Goal: Task Accomplishment & Management: Complete application form

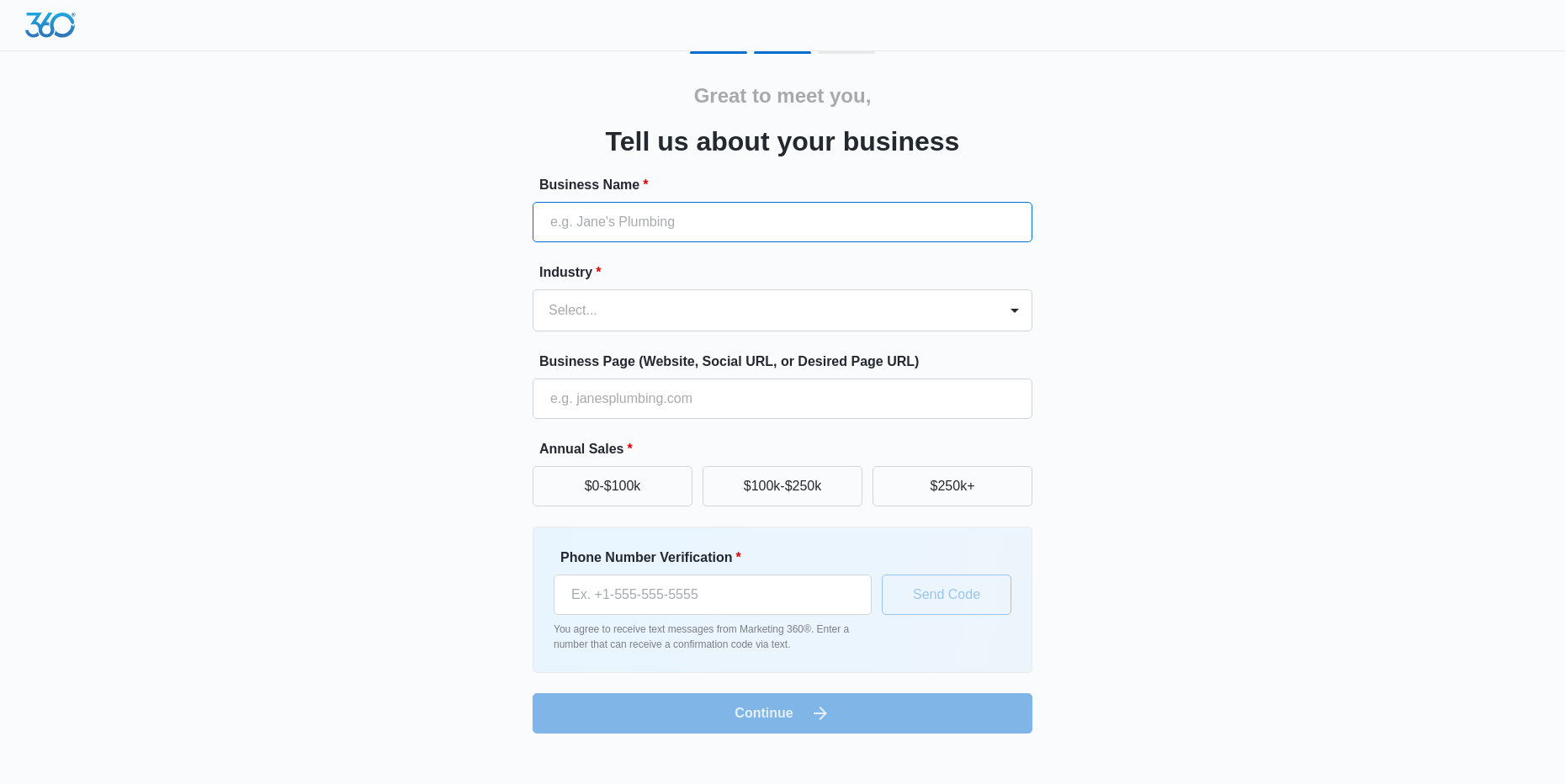
click at [720, 236] on input "Business Name *" at bounding box center [782, 221] width 500 height 41
type input "Realty Shots of NH, LLC"
click at [651, 312] on div at bounding box center [762, 311] width 428 height 23
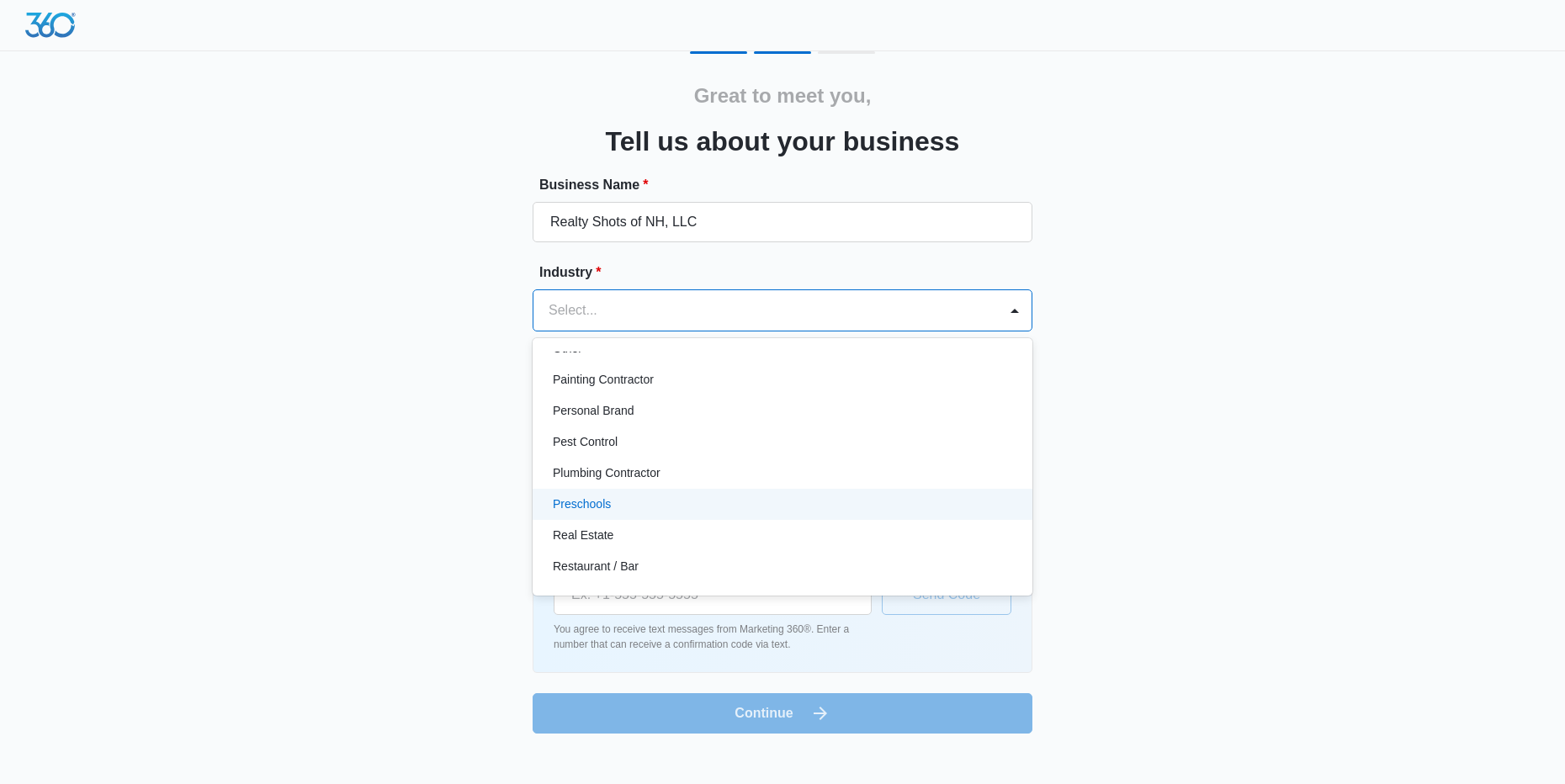
scroll to position [1037, 0]
click at [713, 513] on div "Real Estate" at bounding box center [781, 517] width 457 height 18
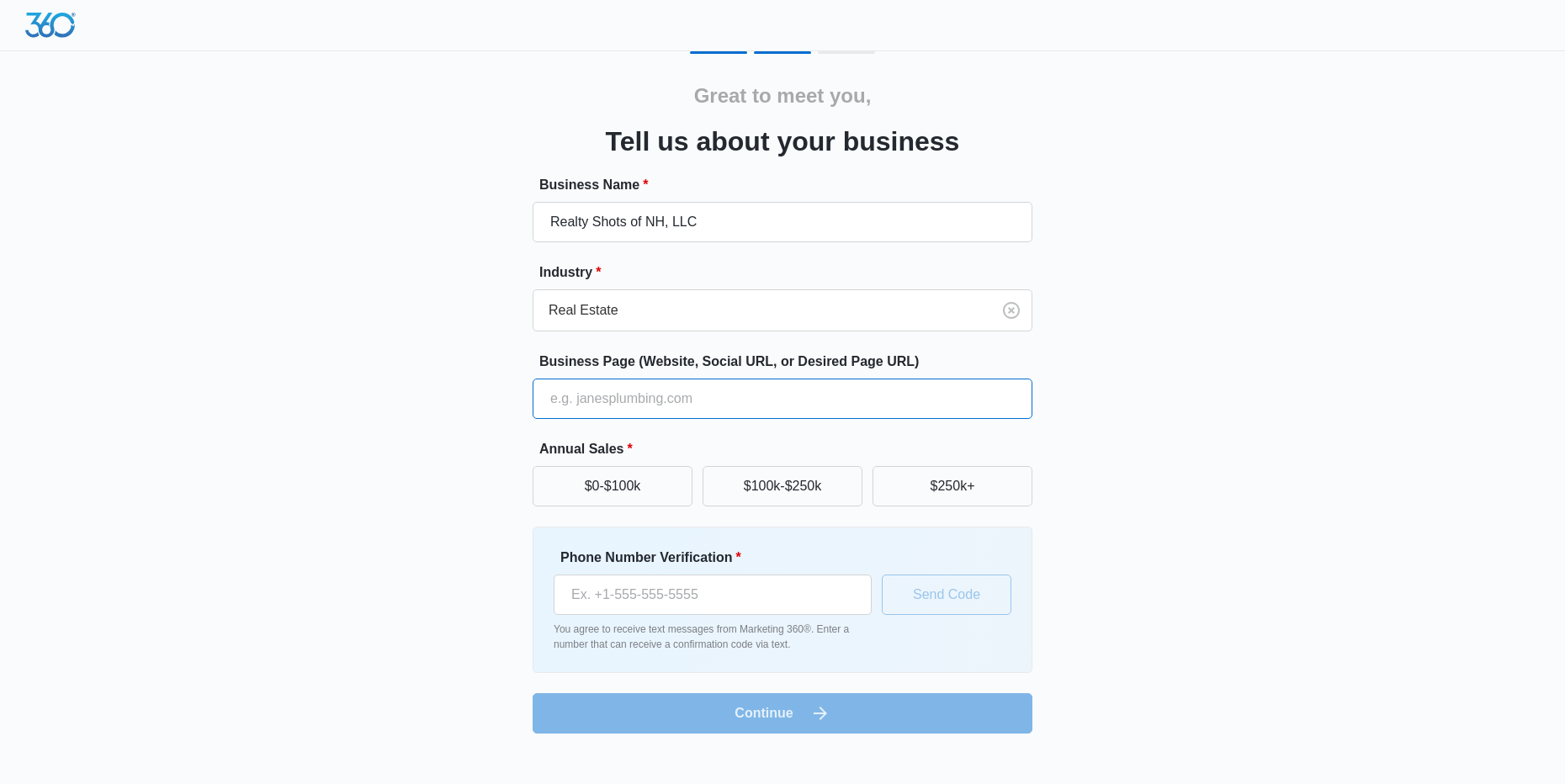
click at [755, 401] on input "Business Page (Website, Social URL, or Desired Page URL)" at bounding box center [782, 399] width 500 height 41
click at [493, 467] on div "Great to meet you, Tell us about your business Business Name * Realty Shots of …" at bounding box center [782, 392] width 1010 height 682
click at [598, 489] on button "$0-$100k" at bounding box center [613, 486] width 160 height 41
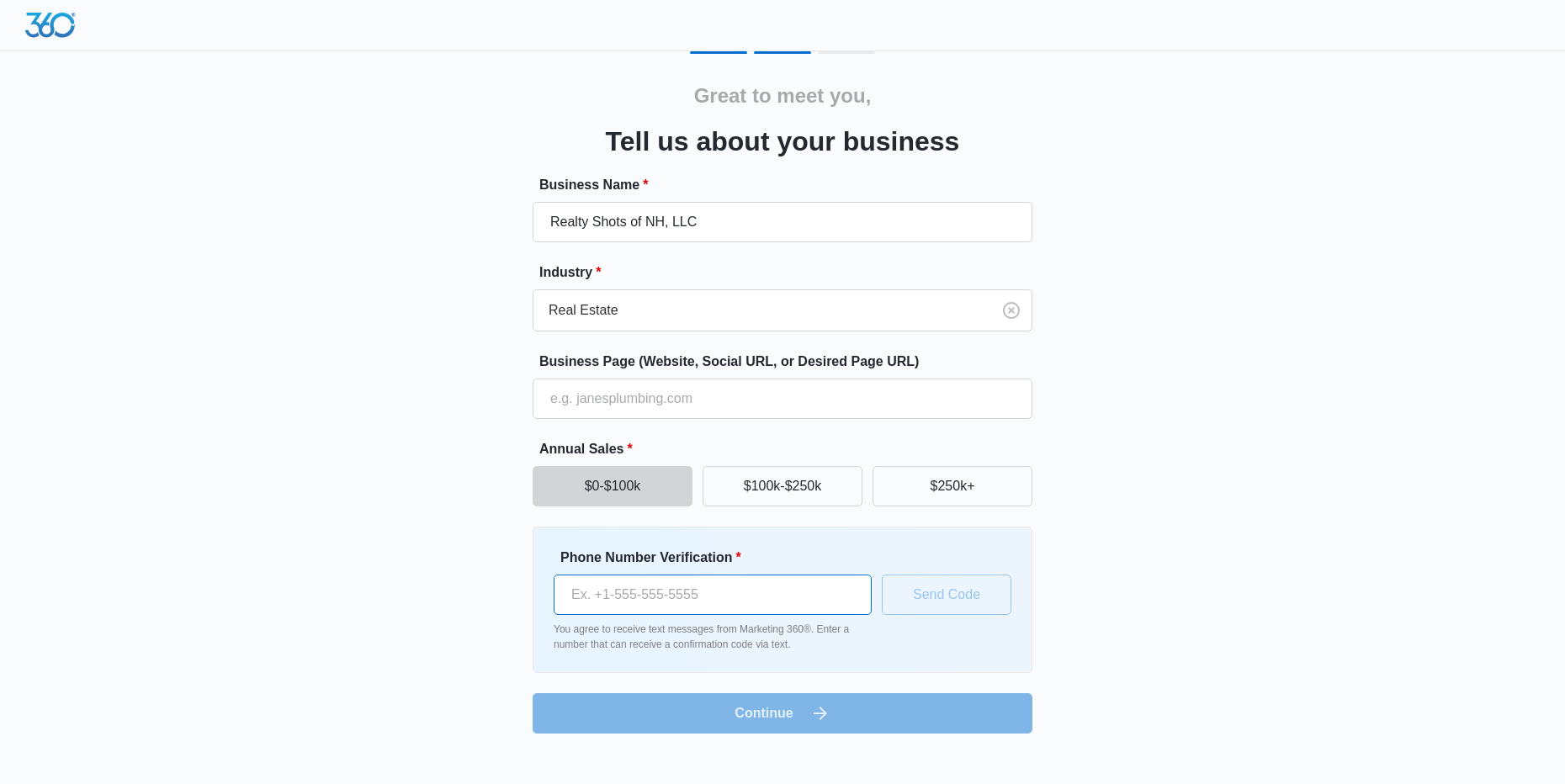
click at [647, 591] on input "Phone Number Verification *" at bounding box center [712, 594] width 318 height 41
type input "[PHONE_NUMBER]"
type input "Tesla Realty Group"
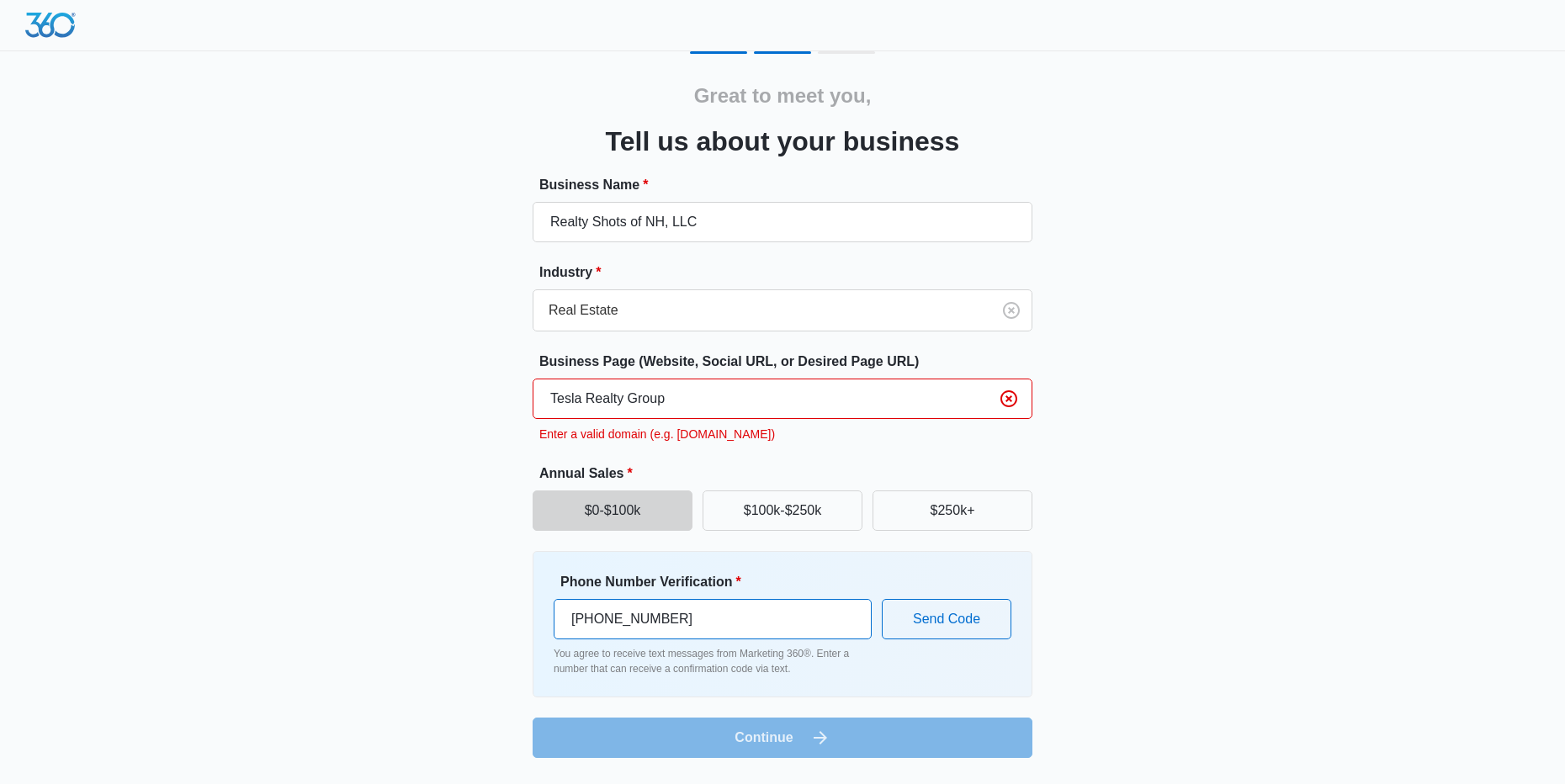
type input "[PHONE_NUMBER]"
click at [679, 397] on input "Tesla Realty Group" at bounding box center [782, 399] width 500 height 41
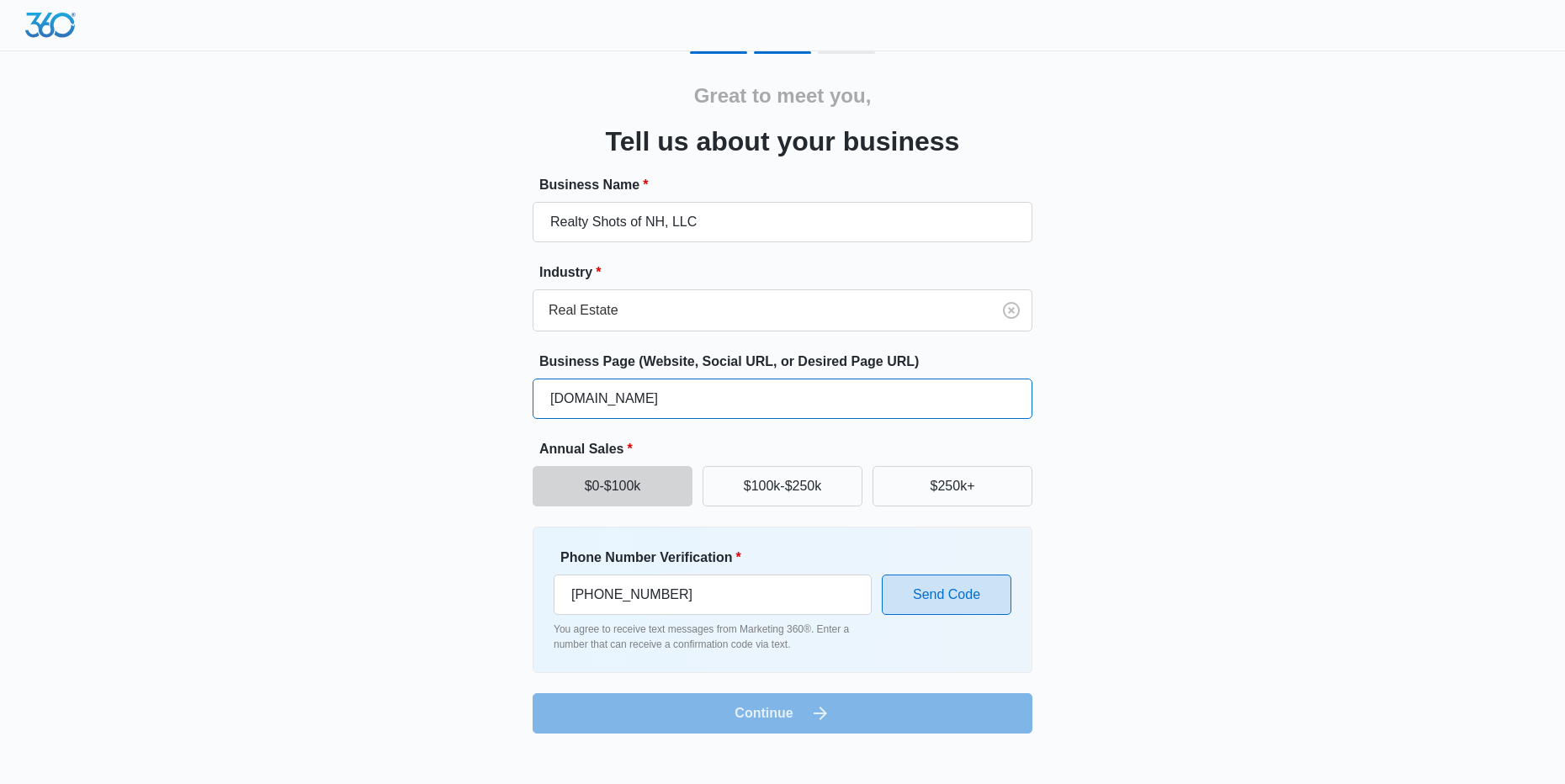
type input "[DOMAIN_NAME]"
click at [943, 597] on button "Send Code" at bounding box center [946, 594] width 130 height 41
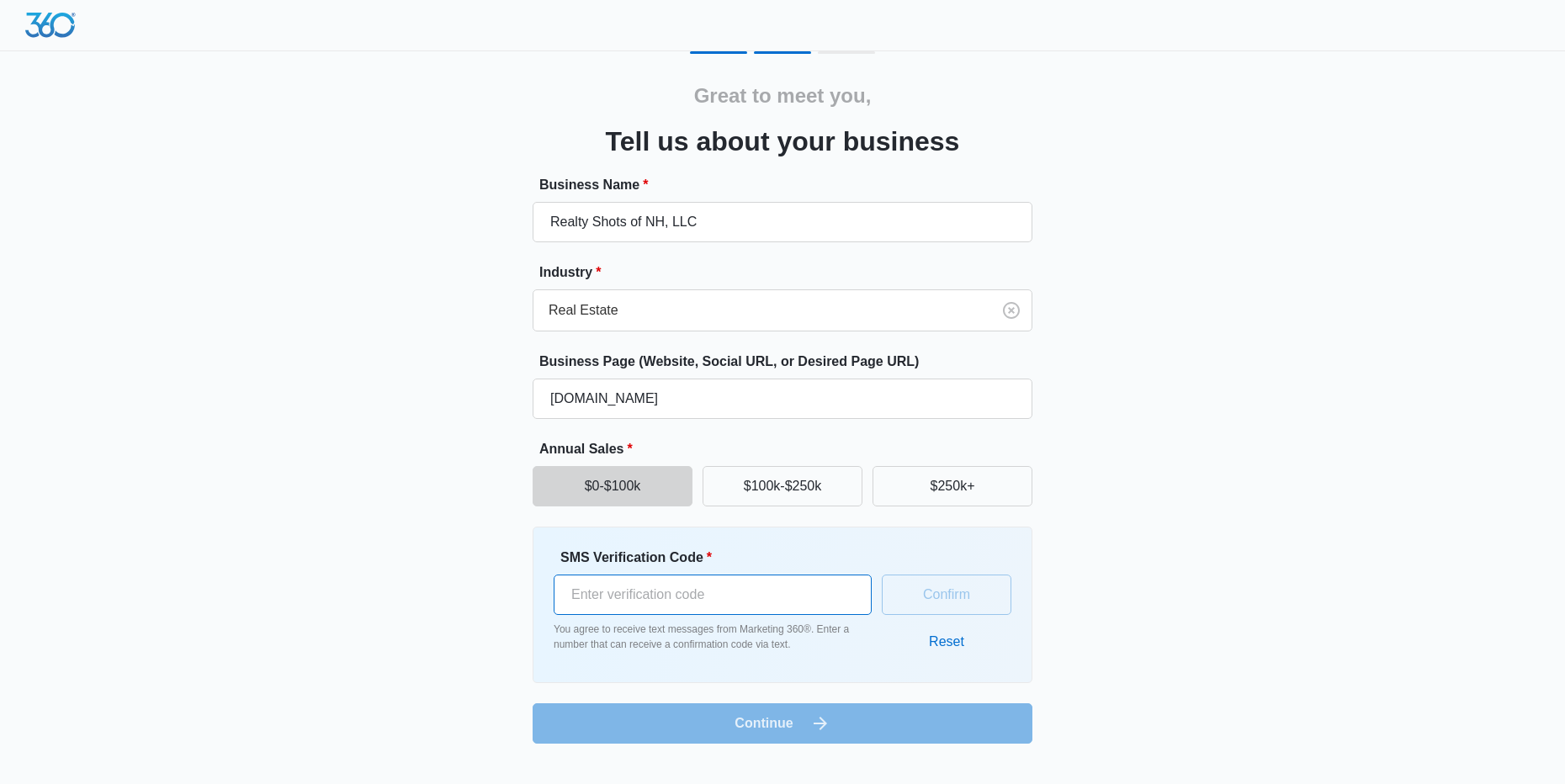
click at [830, 608] on input "SMS Verification Code *" at bounding box center [712, 594] width 318 height 41
type input "837091"
click at [951, 597] on button "Confirm" at bounding box center [946, 594] width 130 height 41
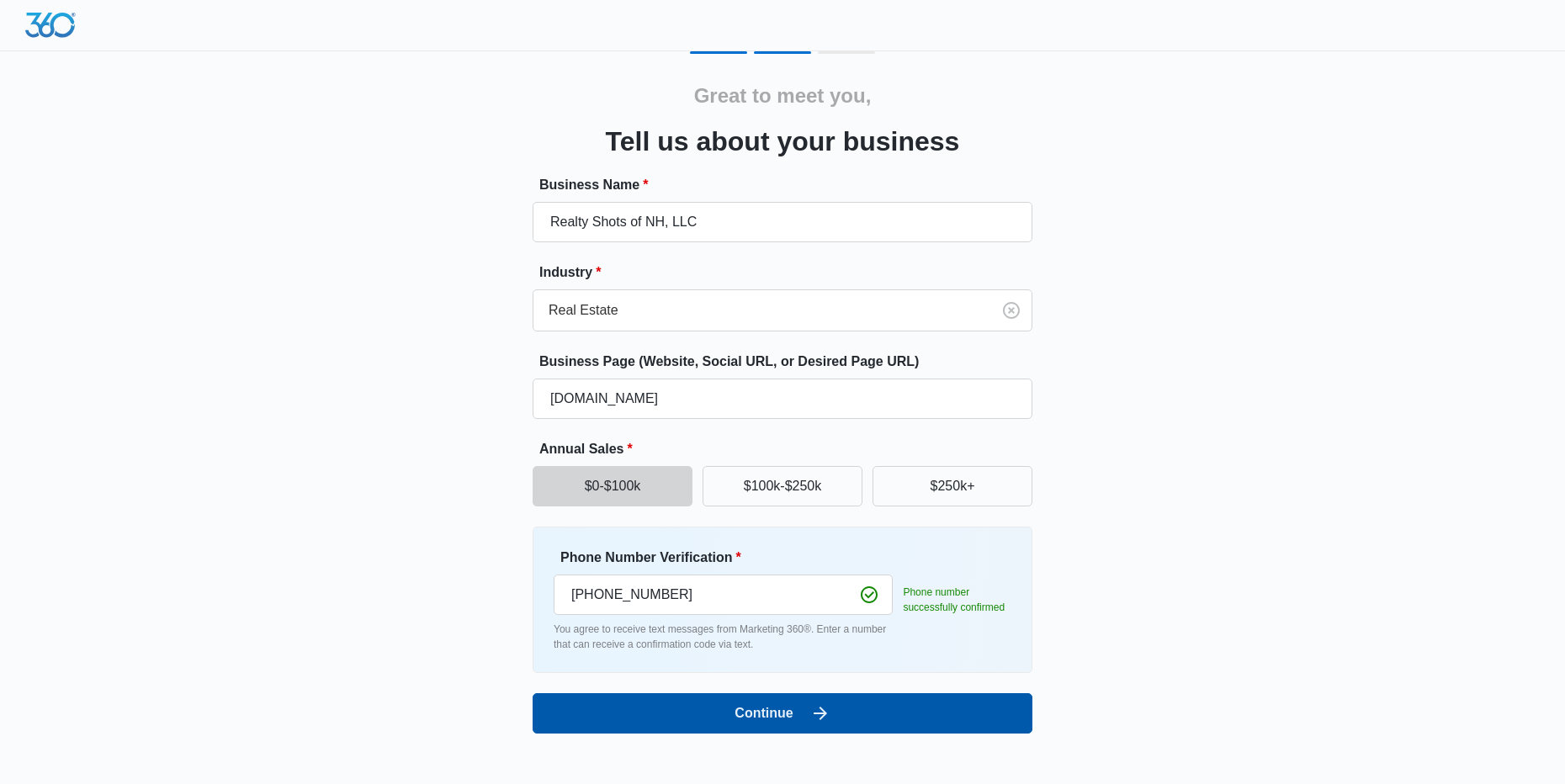
click at [763, 724] on button "Continue" at bounding box center [782, 713] width 500 height 41
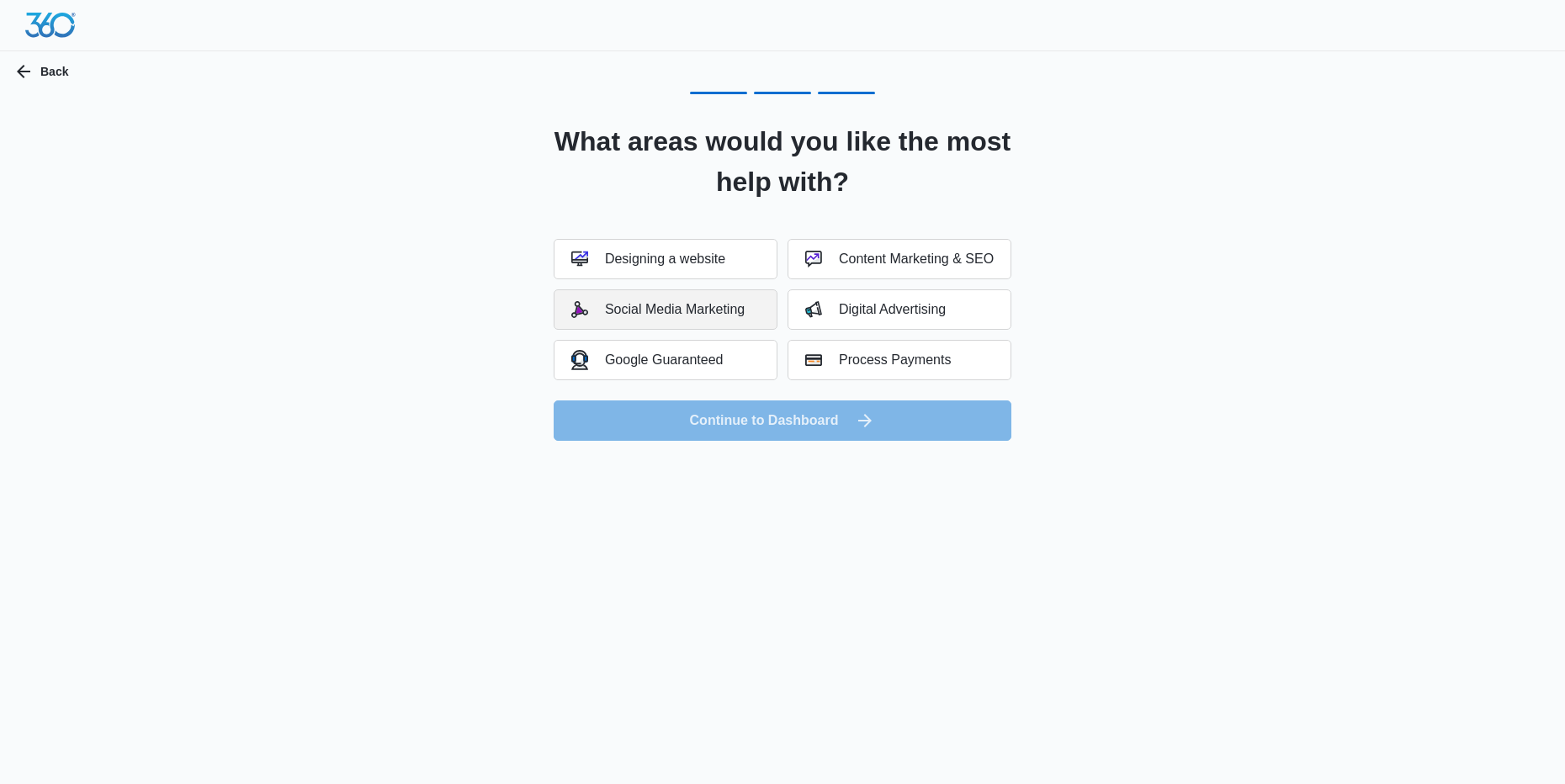
click at [693, 328] on button "Social Media Marketing" at bounding box center [665, 310] width 224 height 41
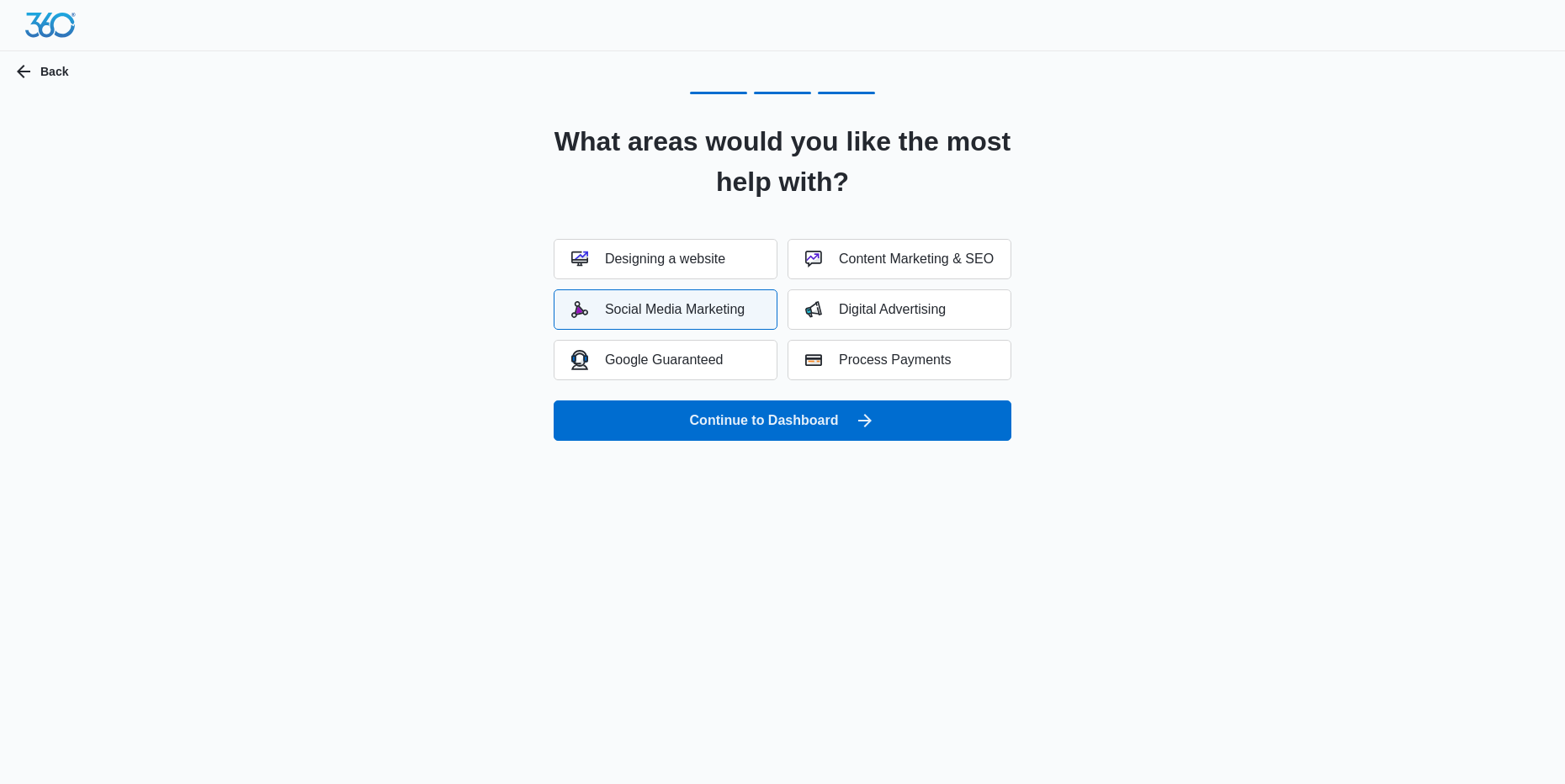
click at [696, 314] on div "Social Media Marketing" at bounding box center [658, 310] width 174 height 17
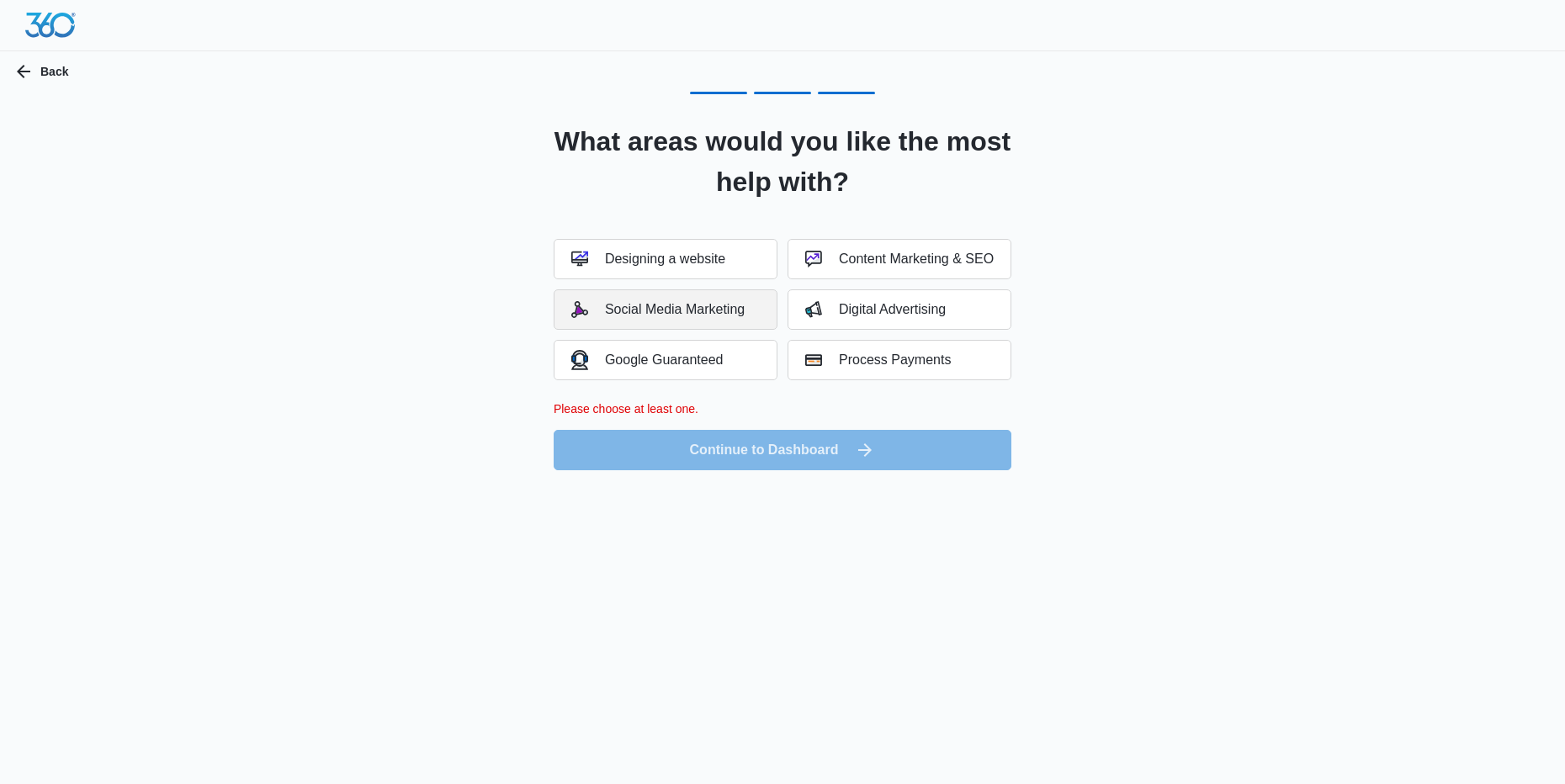
click at [696, 314] on div "Social Media Marketing" at bounding box center [658, 310] width 174 height 17
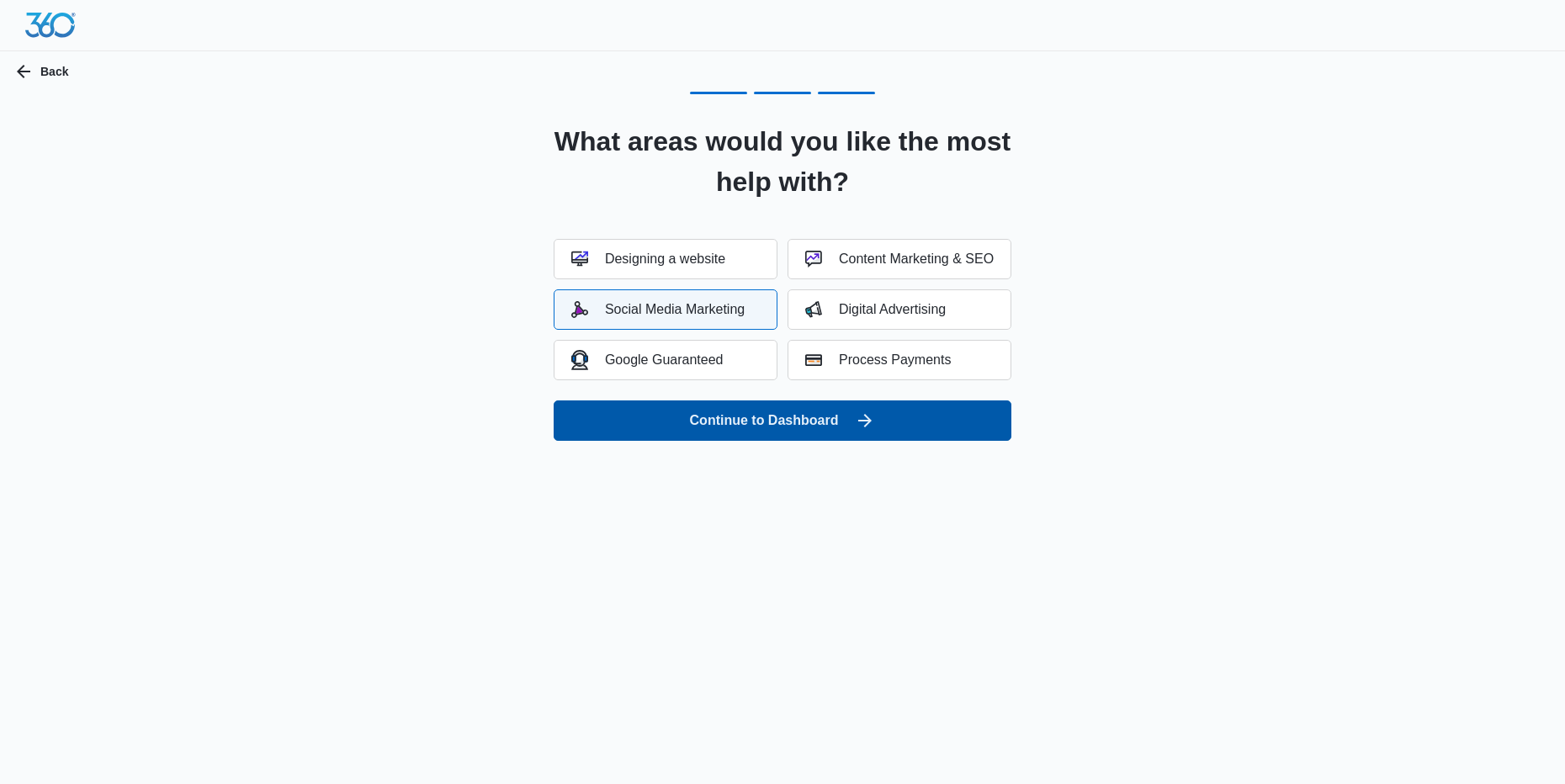
click at [767, 421] on button "Continue to Dashboard" at bounding box center [782, 420] width 457 height 41
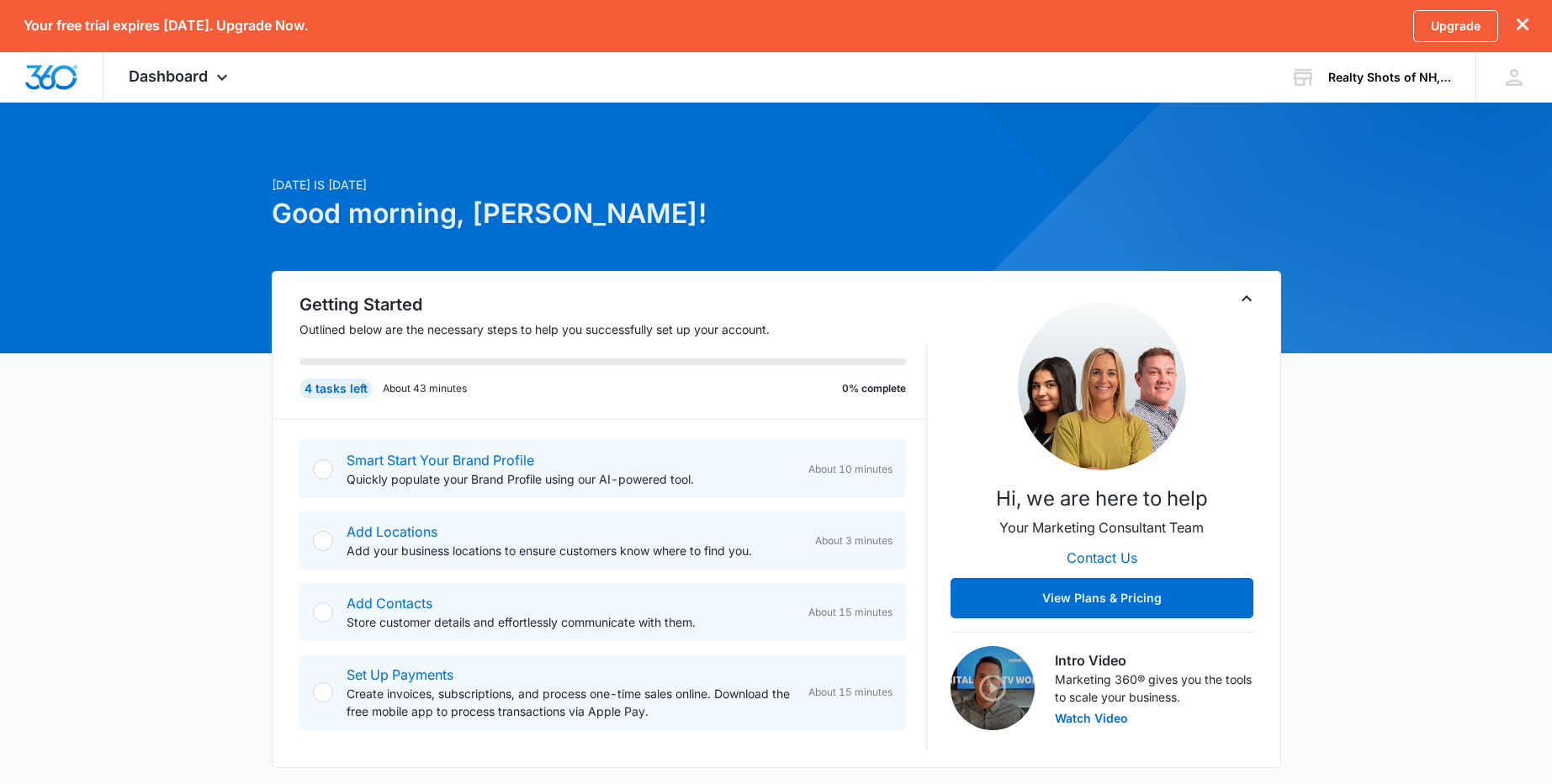
click at [323, 470] on div at bounding box center [323, 469] width 20 height 20
click at [432, 457] on link "Smart Start Your Brand Profile" at bounding box center [440, 460] width 187 height 17
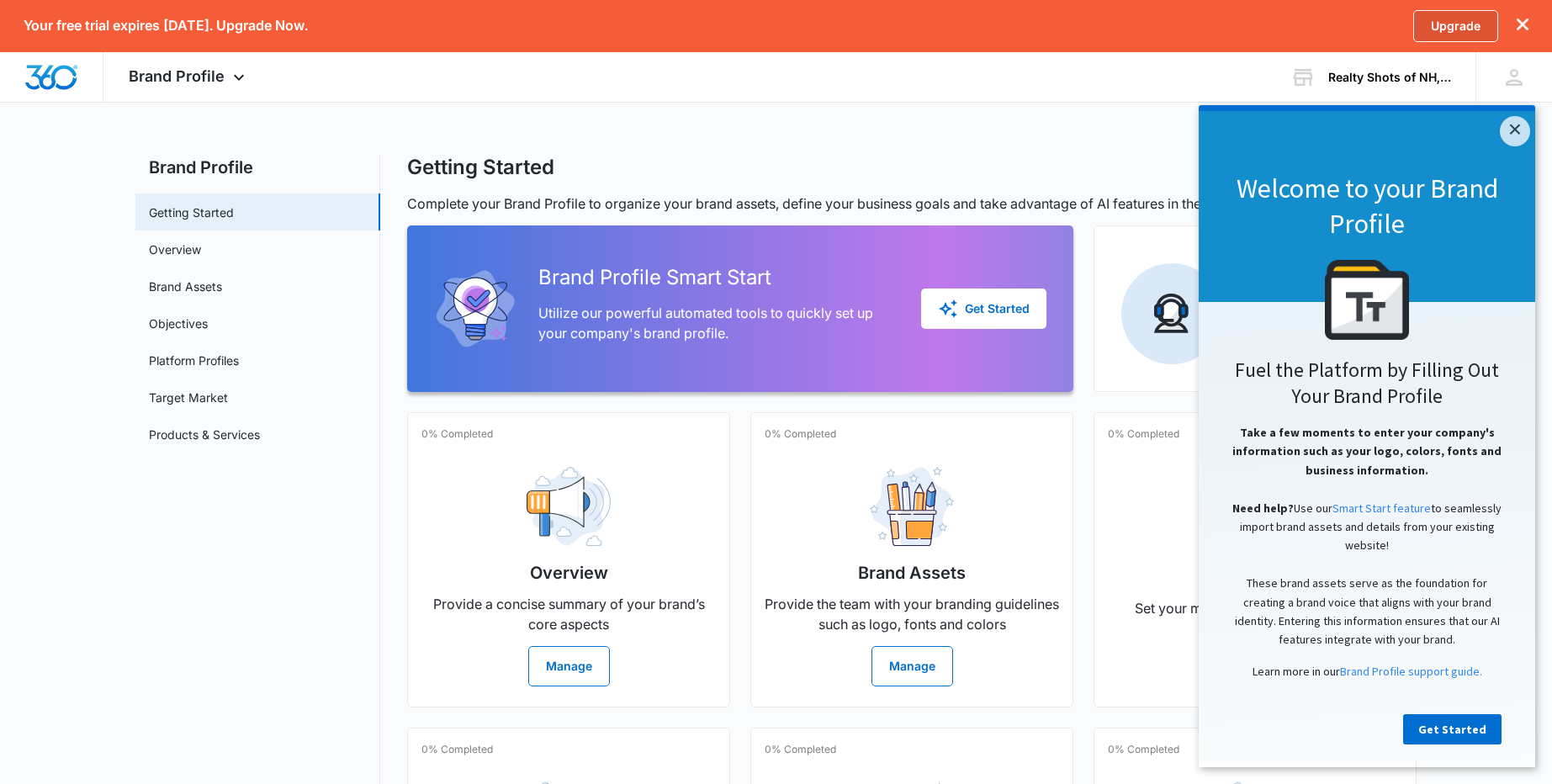
click at [1466, 34] on link "Upgrade" at bounding box center [1456, 26] width 85 height 32
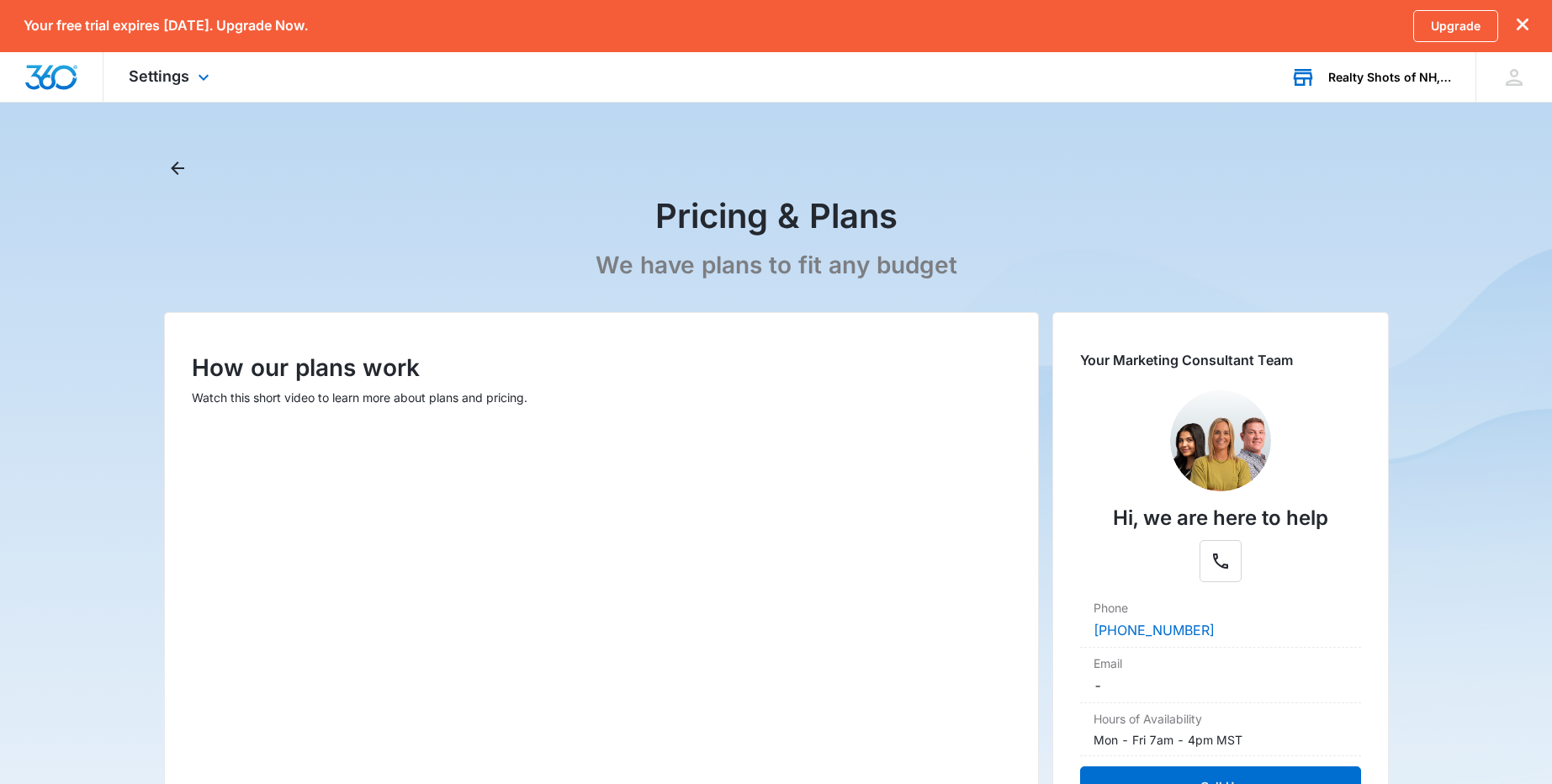
click at [1384, 74] on div "Realty Shots of NH, LLC" at bounding box center [1390, 77] width 122 height 14
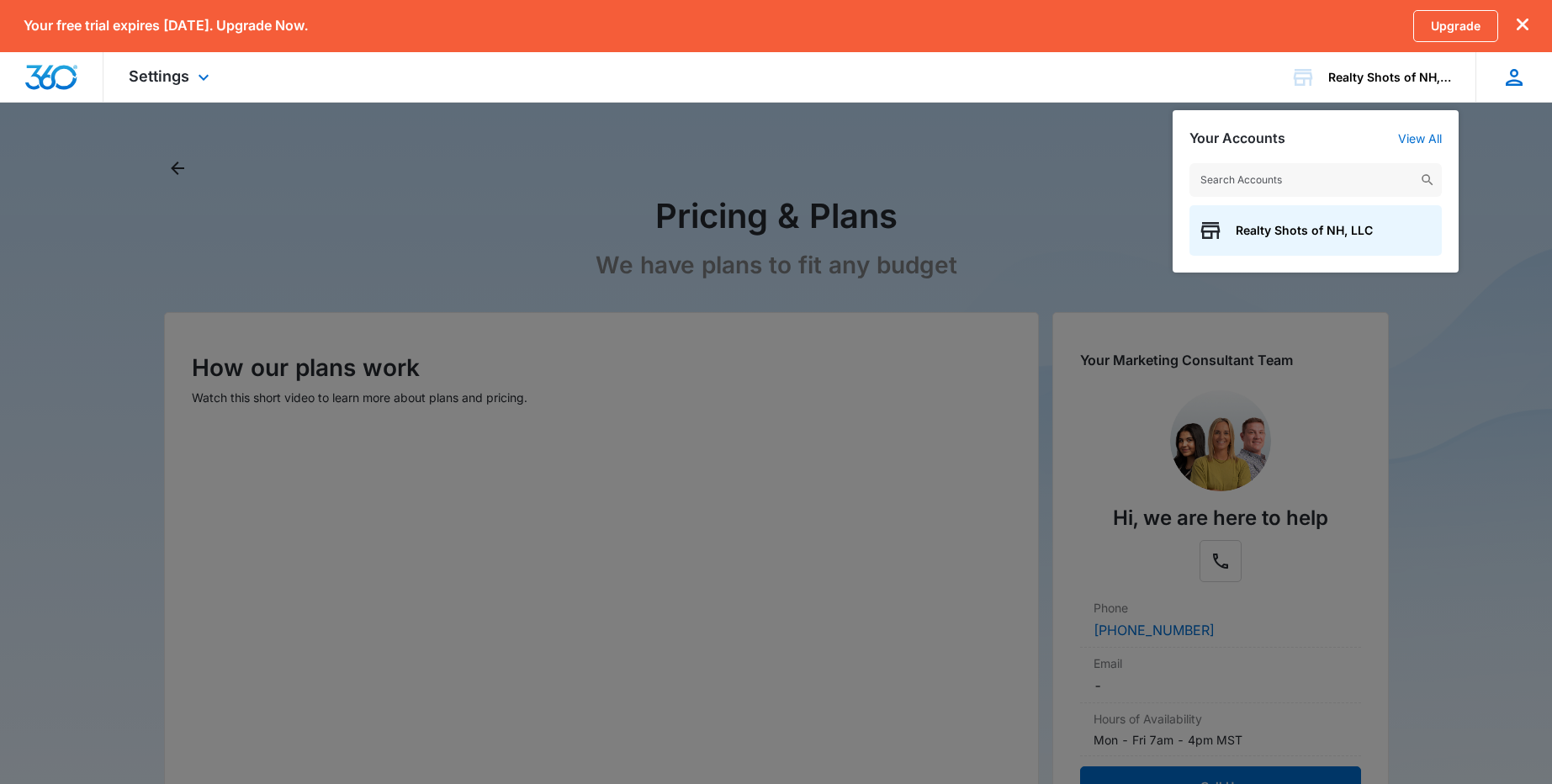
click at [1524, 77] on icon at bounding box center [1514, 77] width 25 height 25
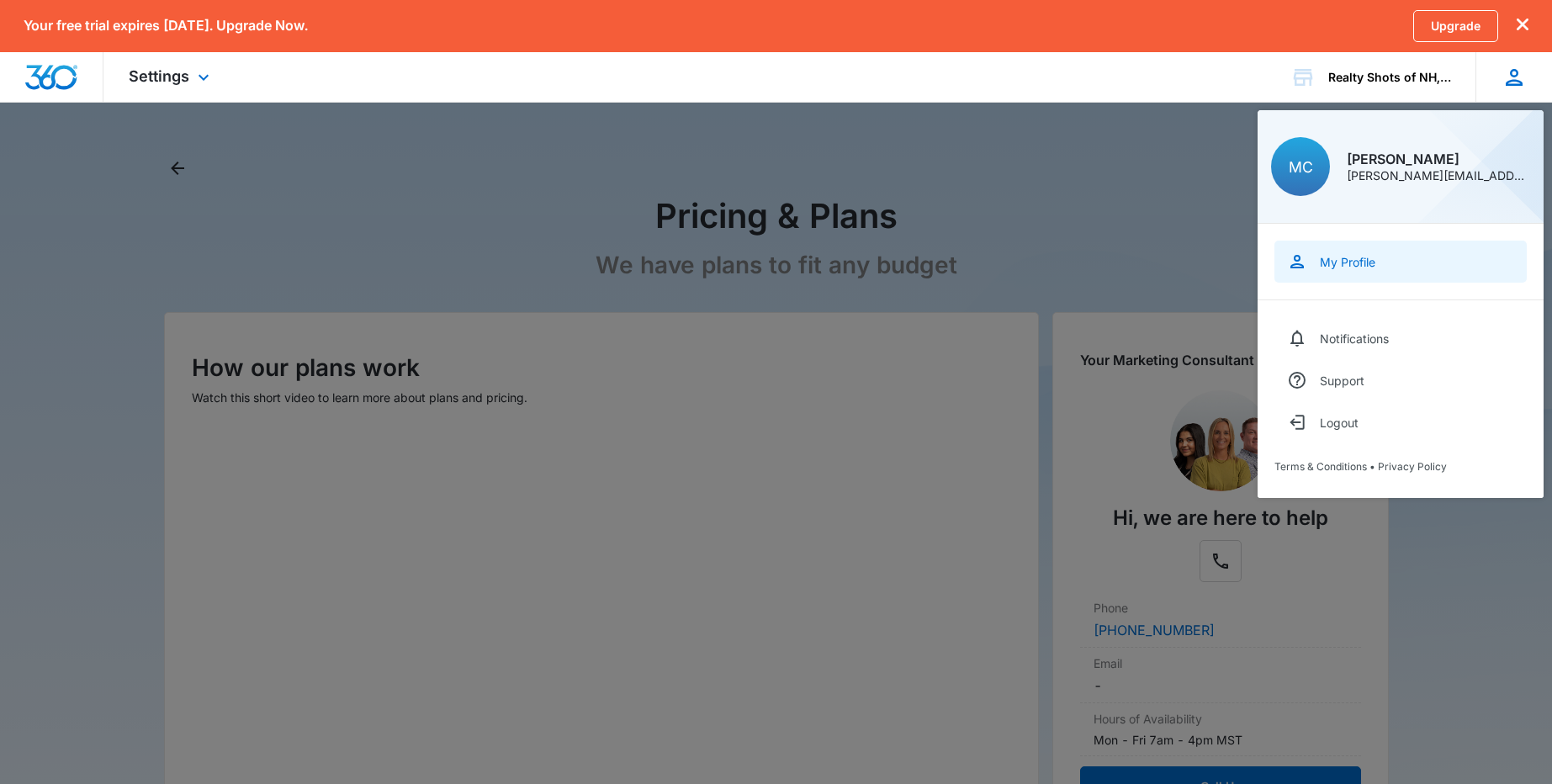
click at [1333, 259] on div "My Profile" at bounding box center [1348, 262] width 56 height 14
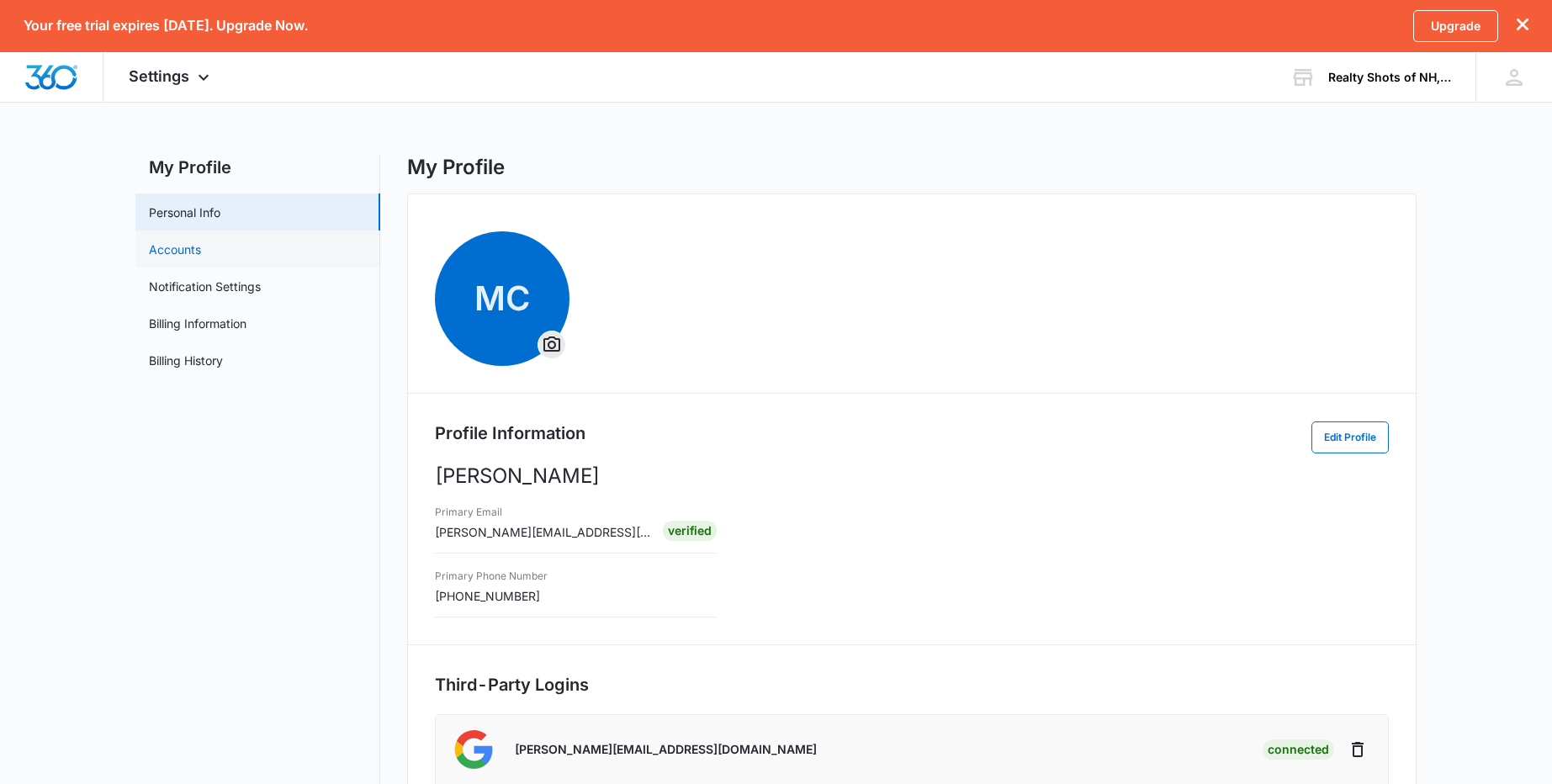
click at [154, 246] on link "Accounts" at bounding box center [175, 249] width 52 height 18
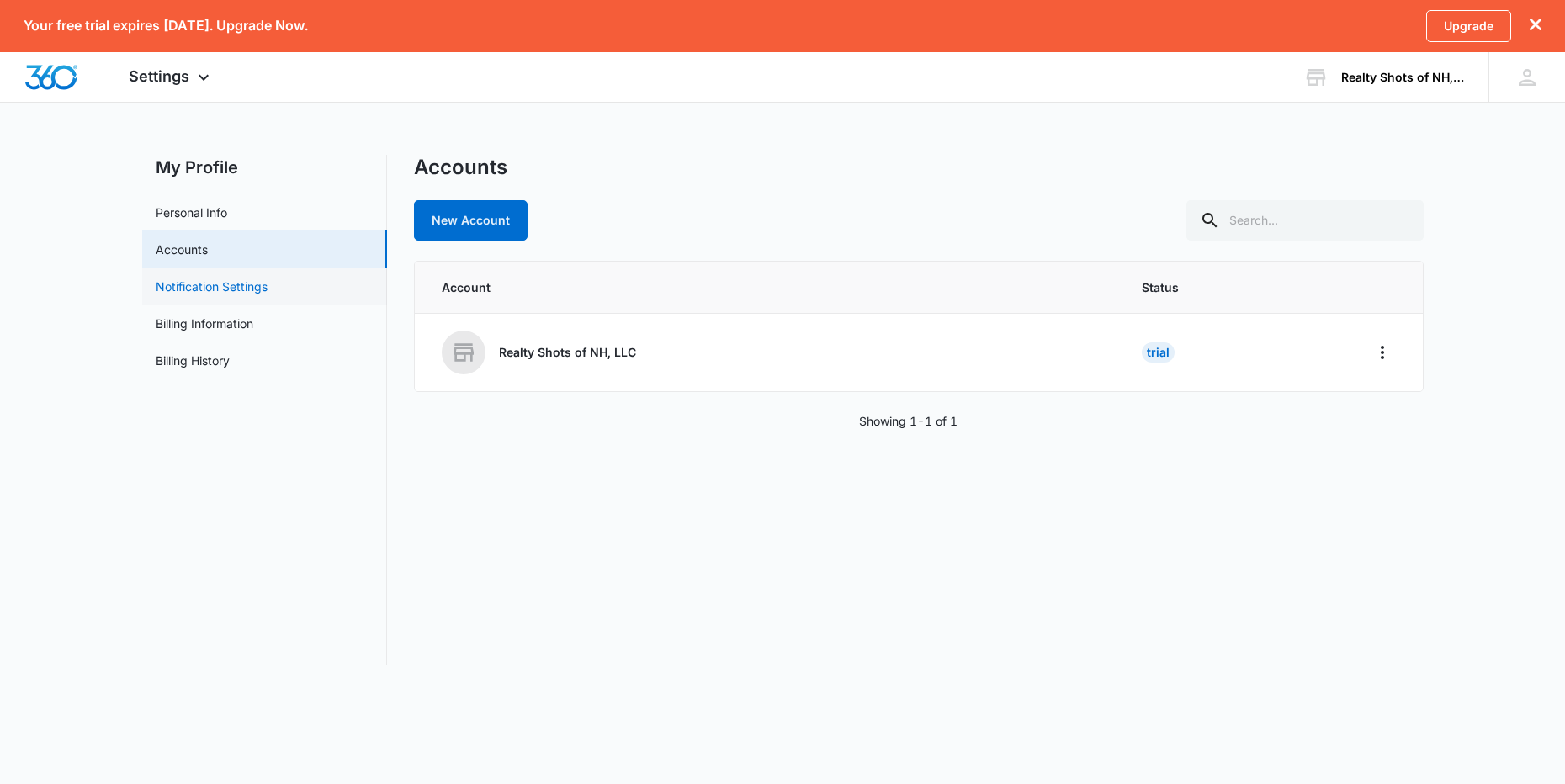
click at [215, 287] on link "Notification Settings" at bounding box center [212, 286] width 112 height 18
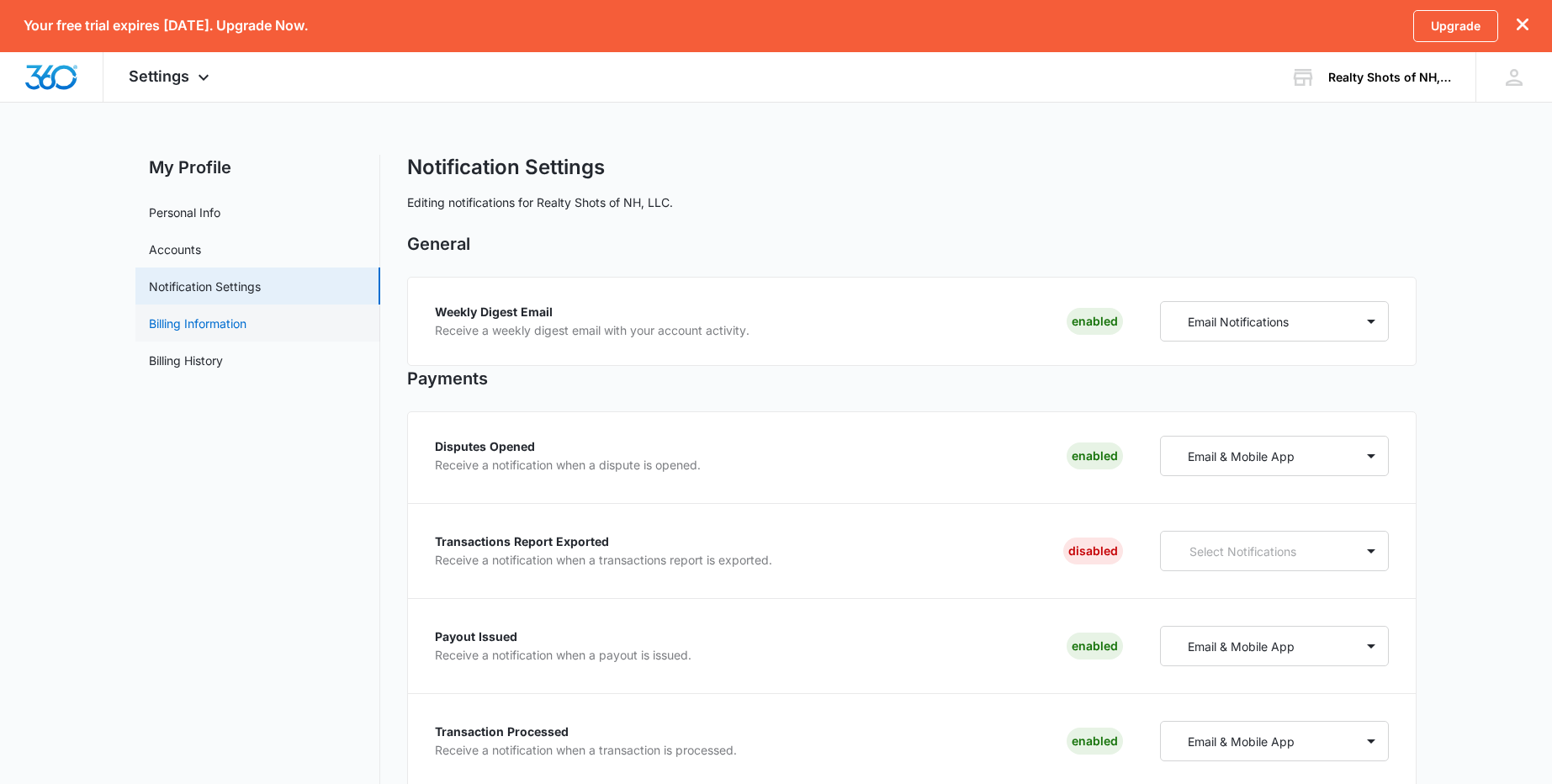
click at [213, 324] on link "Billing Information" at bounding box center [197, 324] width 97 height 18
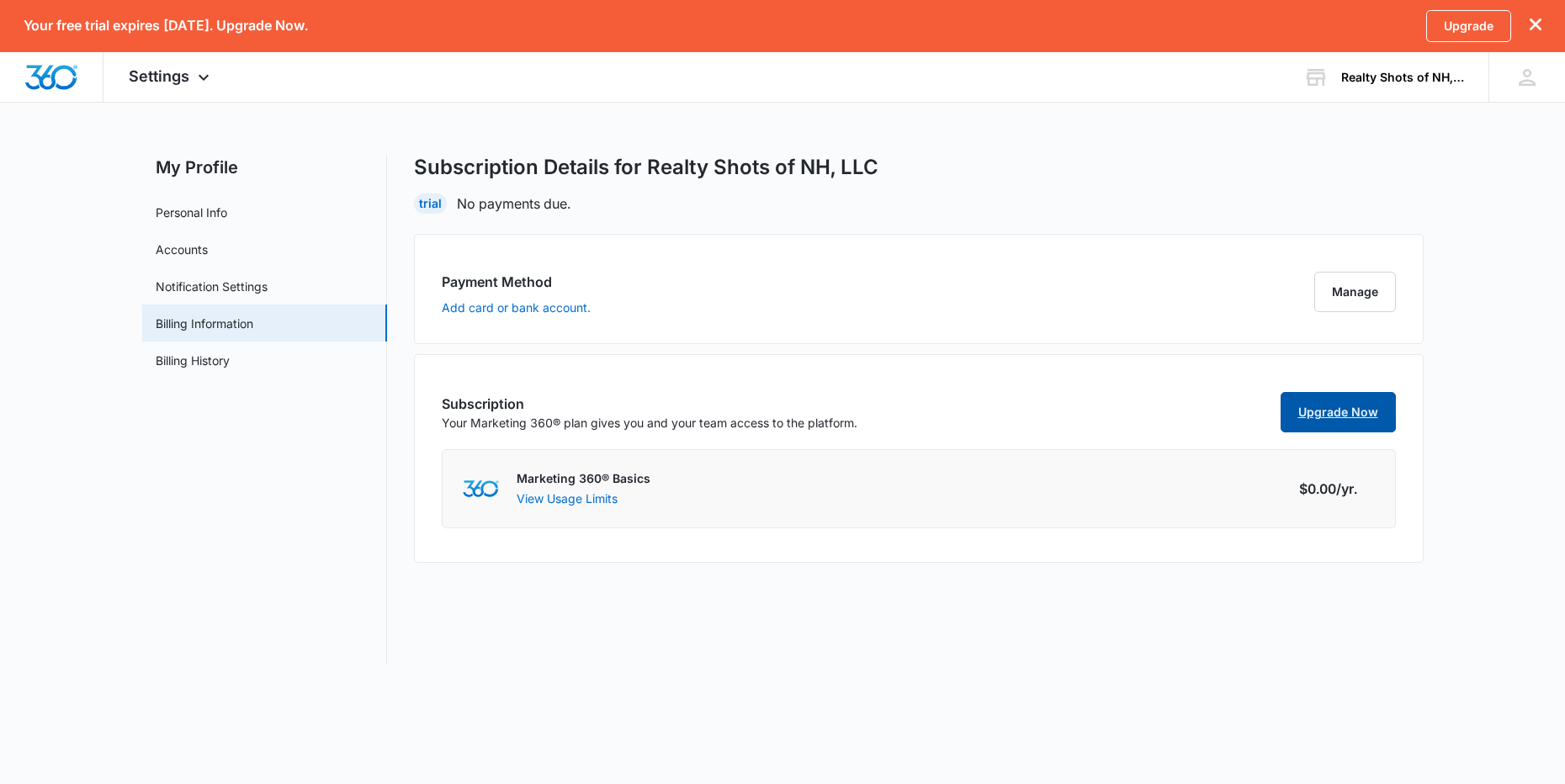
click at [1330, 418] on link "Upgrade Now" at bounding box center [1338, 412] width 115 height 41
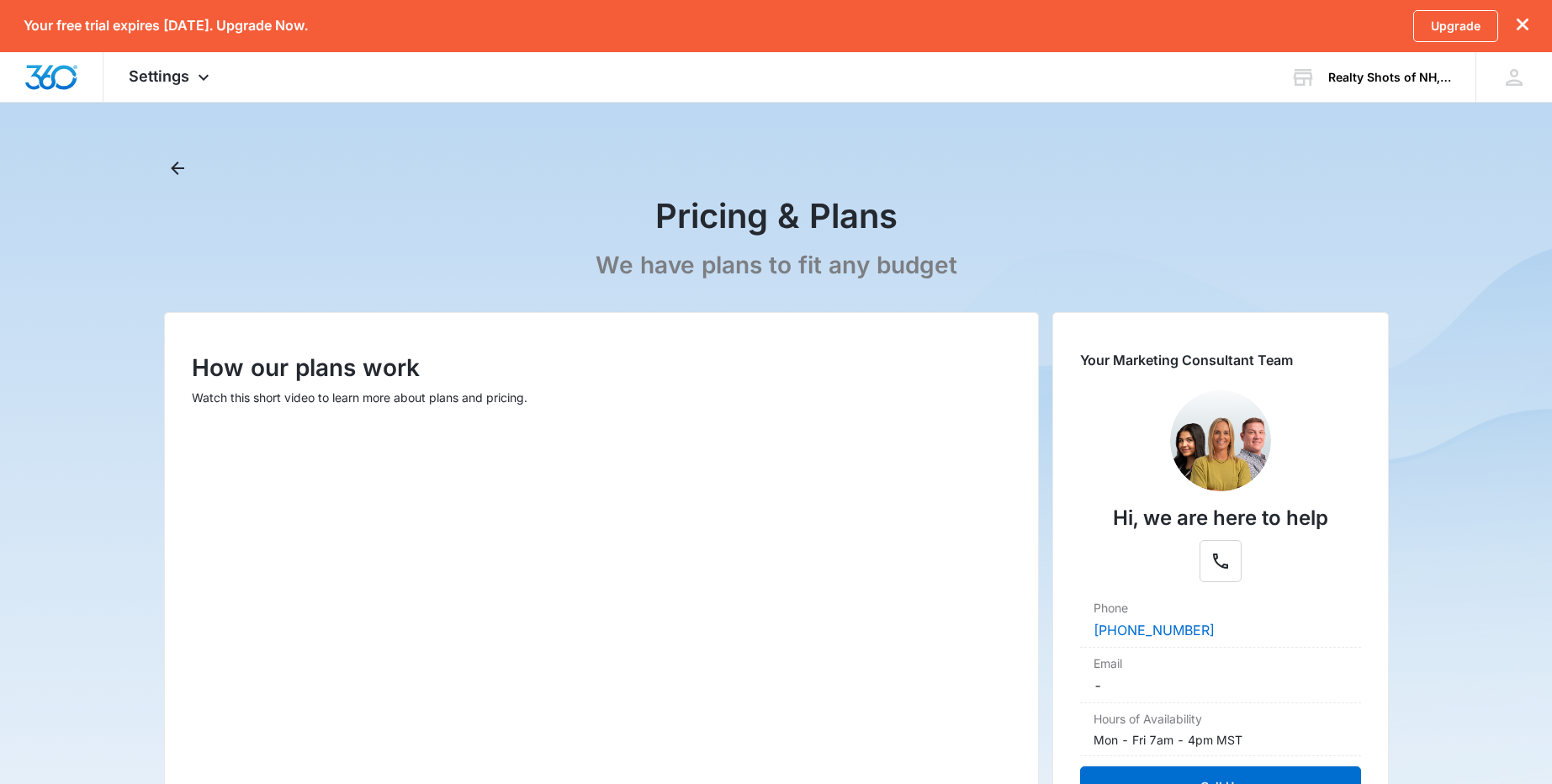
click at [194, 164] on div "Pricing & Plans We have plans to fit any budget" at bounding box center [776, 223] width 1225 height 137
click at [176, 167] on icon "Back" at bounding box center [177, 168] width 20 height 20
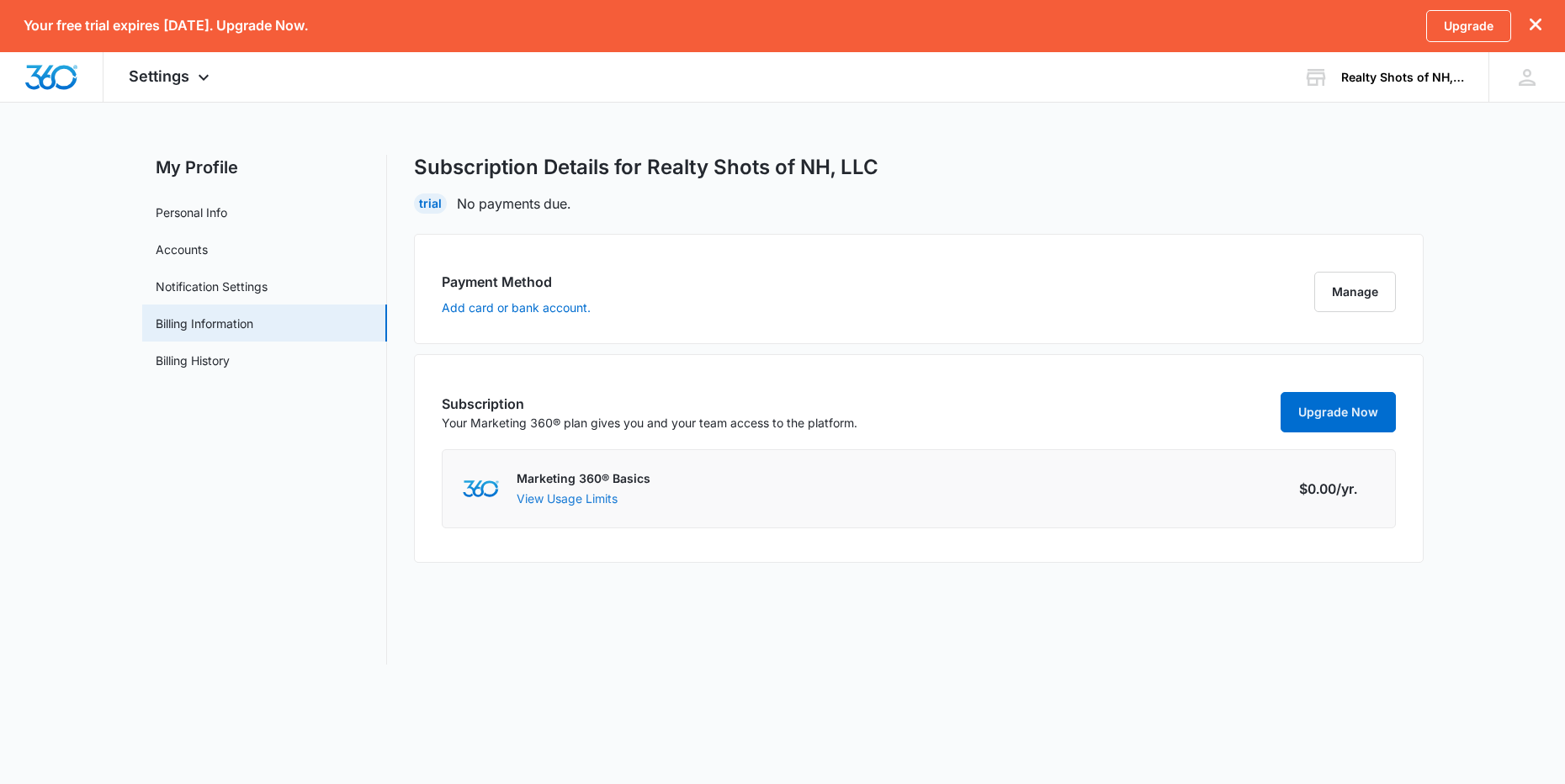
click at [562, 502] on button "View Usage Limits" at bounding box center [567, 499] width 101 height 18
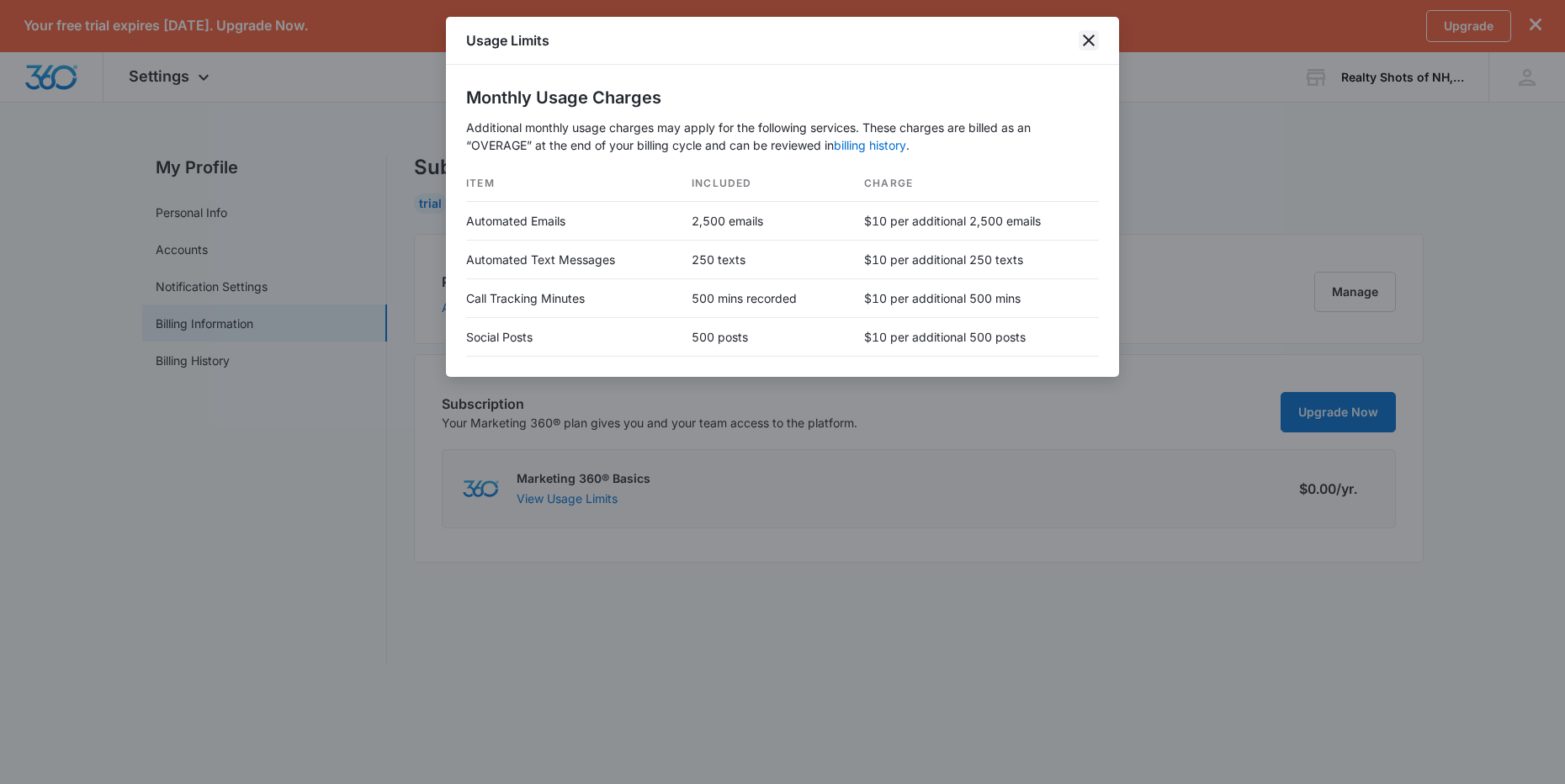
click at [1084, 31] on icon "close" at bounding box center [1089, 41] width 20 height 20
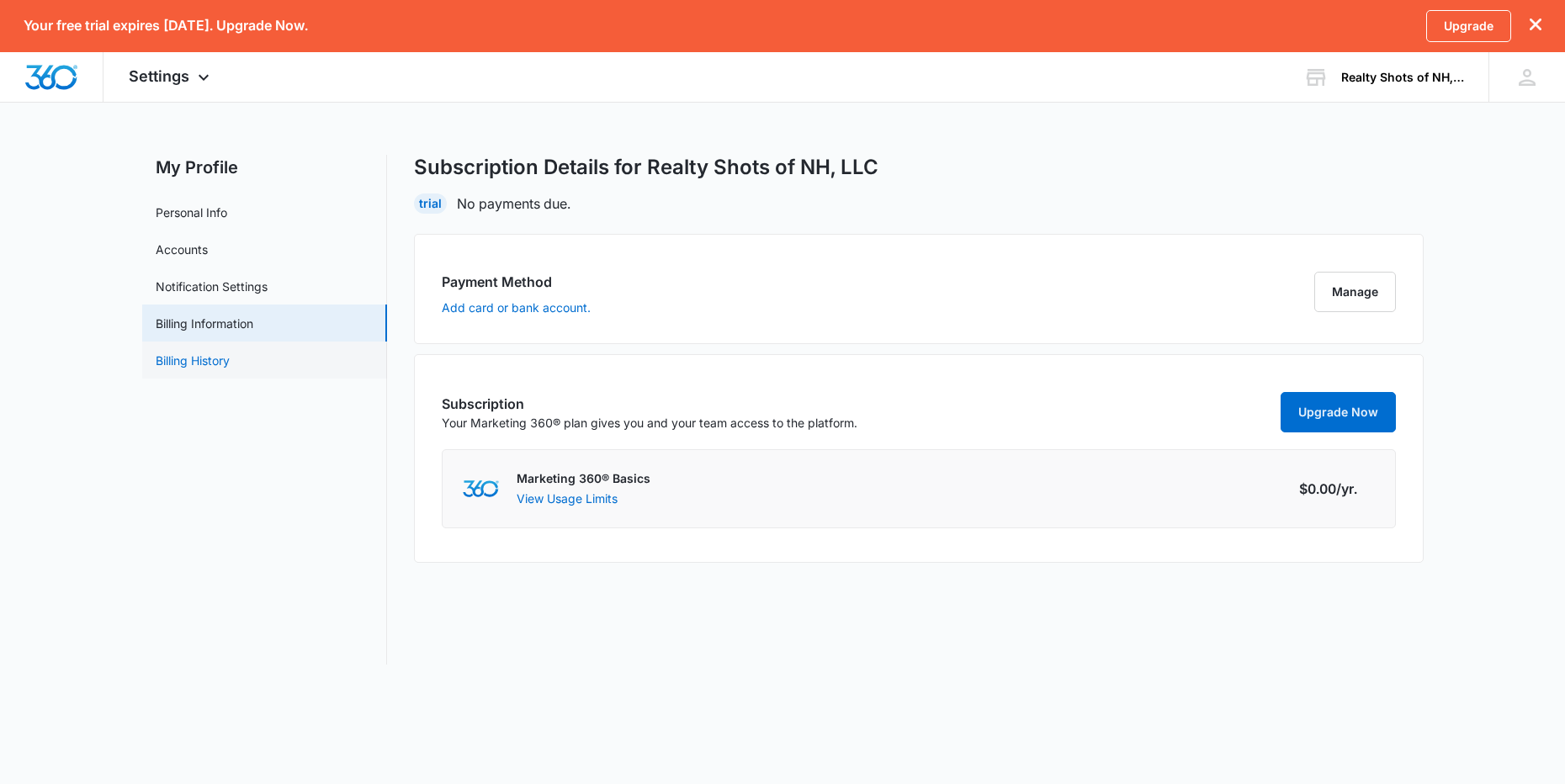
click at [220, 359] on link "Billing History" at bounding box center [193, 361] width 74 height 18
